Goal: Information Seeking & Learning: Learn about a topic

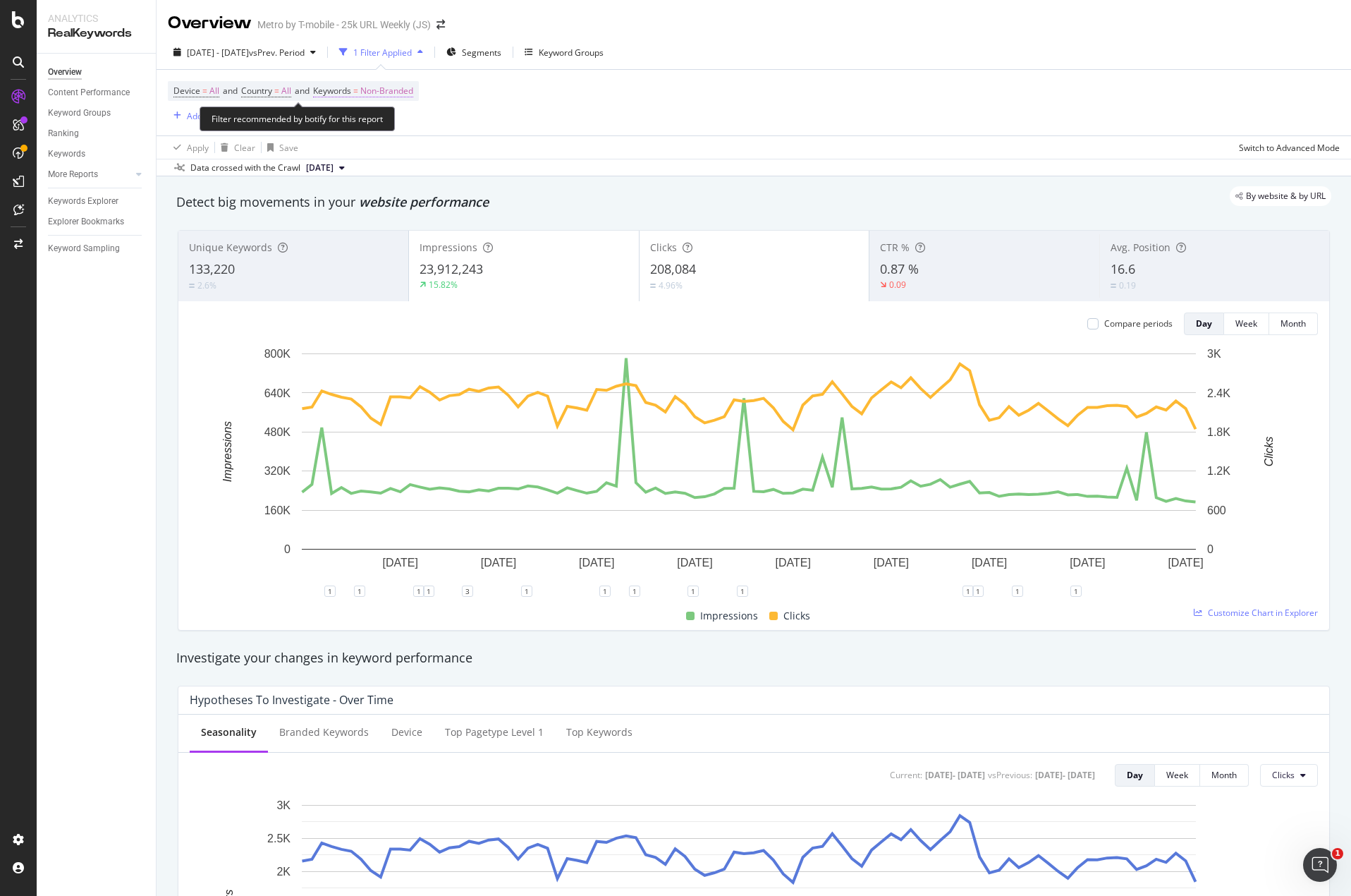
click at [391, 92] on span "Non-Branded" at bounding box center [386, 90] width 53 height 20
click at [383, 114] on div "Non-Branded" at bounding box center [371, 124] width 75 height 21
click at [554, 106] on div "Device = All and Country = All and Keywords = Non-Branded Add Filter" at bounding box center [754, 102] width 1172 height 66
click at [144, 178] on div at bounding box center [139, 174] width 14 height 14
click at [139, 178] on icon at bounding box center [139, 174] width 6 height 9
